Goal: Transaction & Acquisition: Download file/media

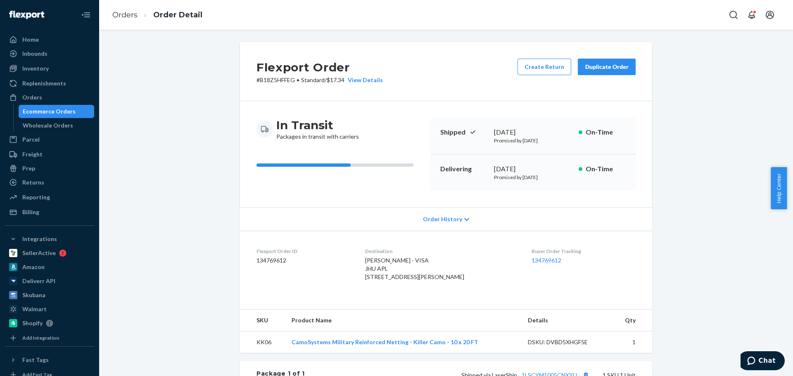
scroll to position [180, 0]
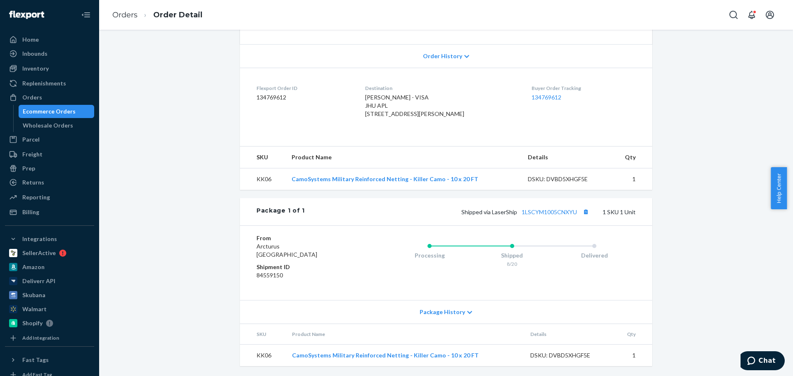
click at [60, 125] on div "Wholesale Orders" at bounding box center [48, 125] width 50 height 8
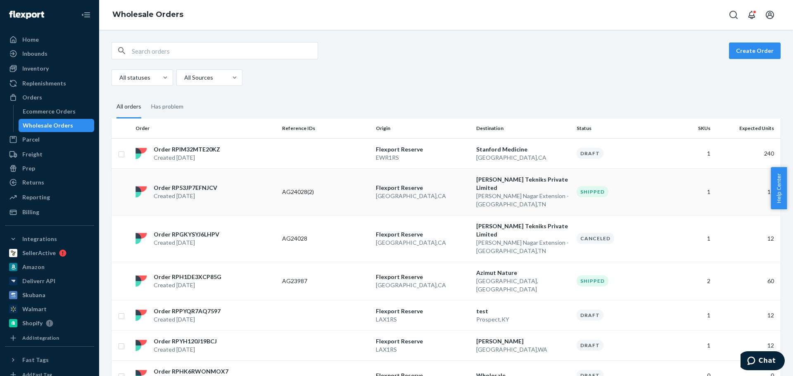
click at [438, 187] on p "Flexport Reserve" at bounding box center [423, 188] width 94 height 8
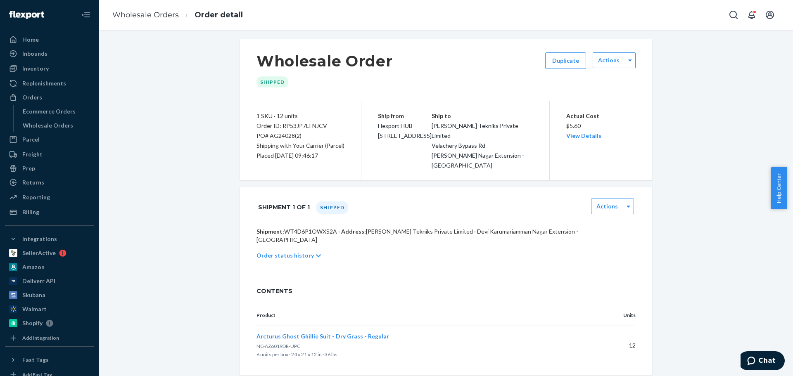
scroll to position [3, 0]
click at [623, 201] on div at bounding box center [628, 206] width 10 height 12
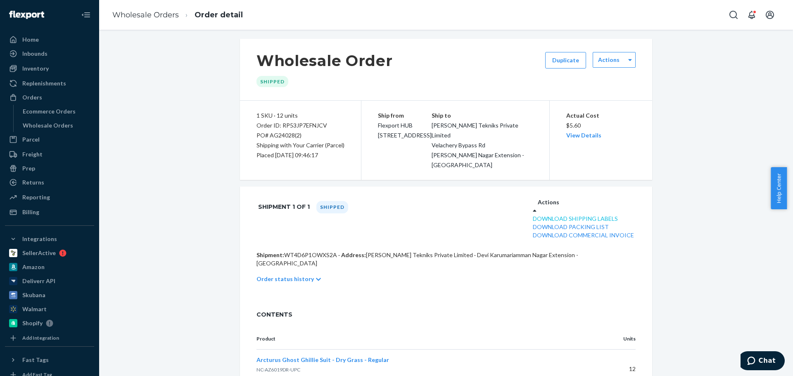
click at [609, 222] on link "Download Shipping Labels" at bounding box center [575, 218] width 85 height 7
click at [284, 122] on div "Order ID: RP53JP7EFNJCV" at bounding box center [300, 126] width 88 height 10
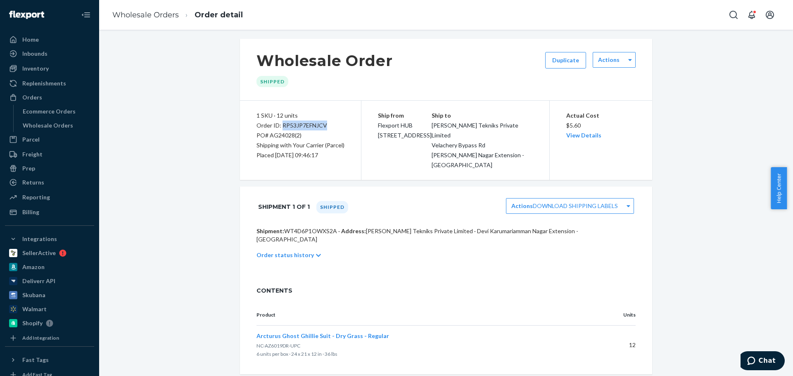
click at [284, 122] on div "Order ID: RP53JP7EFNJCV" at bounding box center [300, 126] width 88 height 10
copy div "Order ID: RP53JP7EFNJCV"
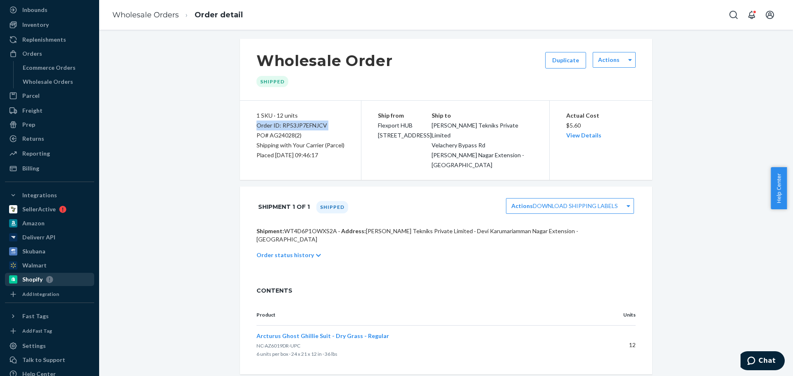
scroll to position [72, 0]
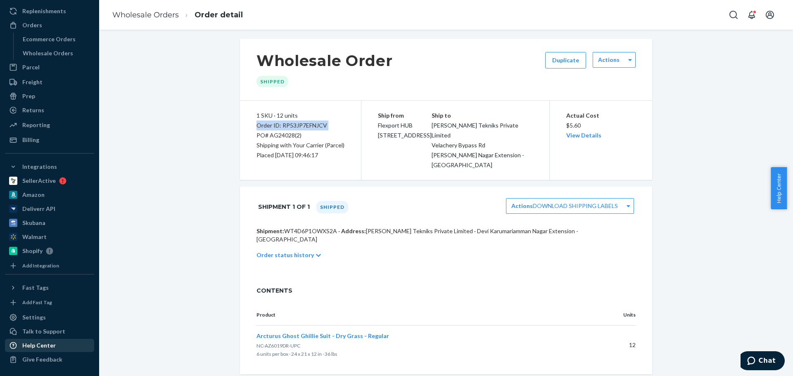
click at [32, 342] on div "Help Center" at bounding box center [38, 345] width 33 height 8
